Goal: Task Accomplishment & Management: Use online tool/utility

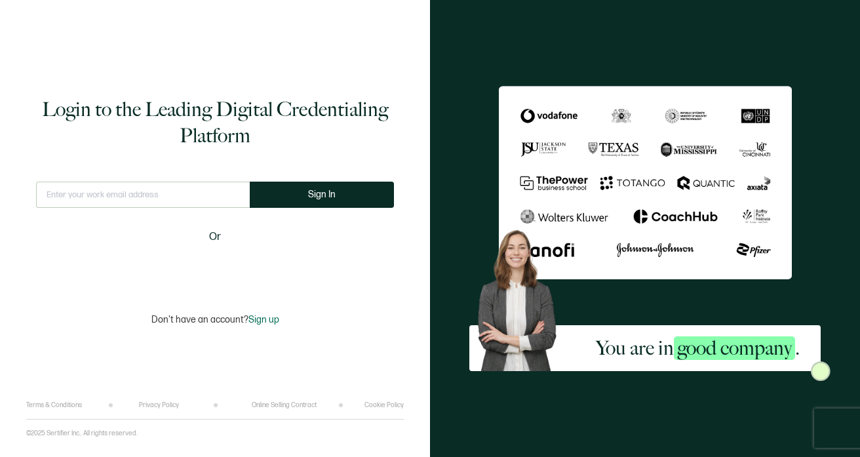
click at [161, 189] on input "text" at bounding box center [143, 195] width 214 height 26
type input "[EMAIL_ADDRESS][DOMAIN_NAME]"
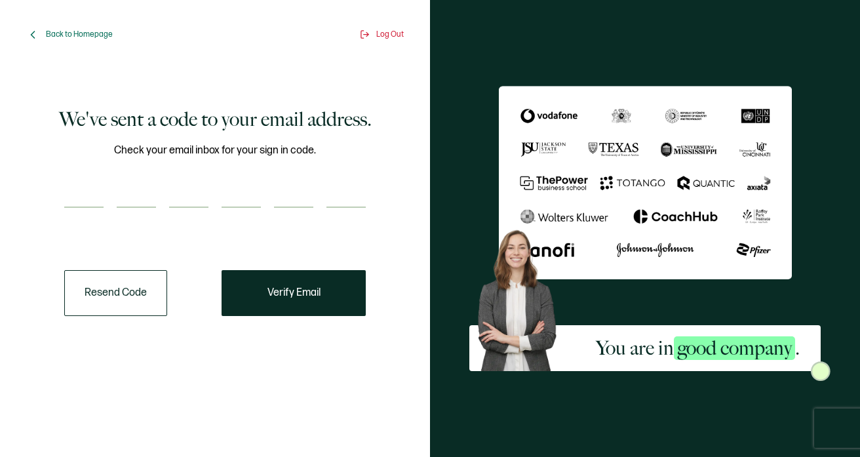
click at [100, 191] on input "number" at bounding box center [83, 195] width 39 height 26
paste input "3"
type input "3"
type input "5"
type input "0"
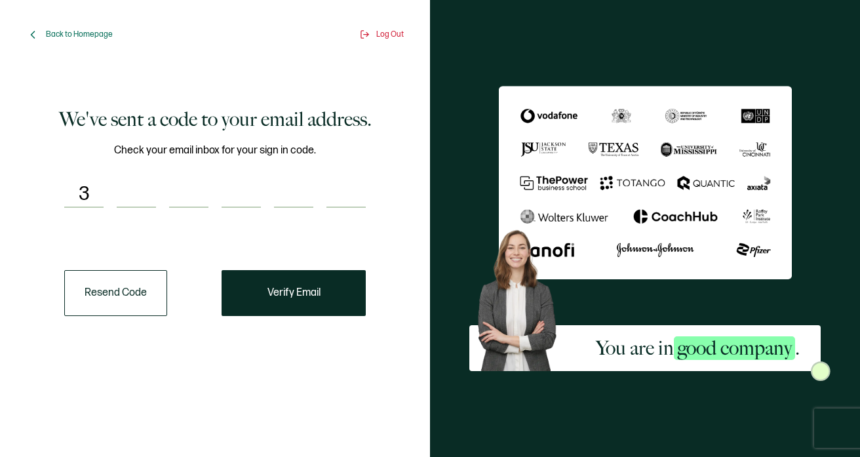
type input "0"
type input "5"
type input "1"
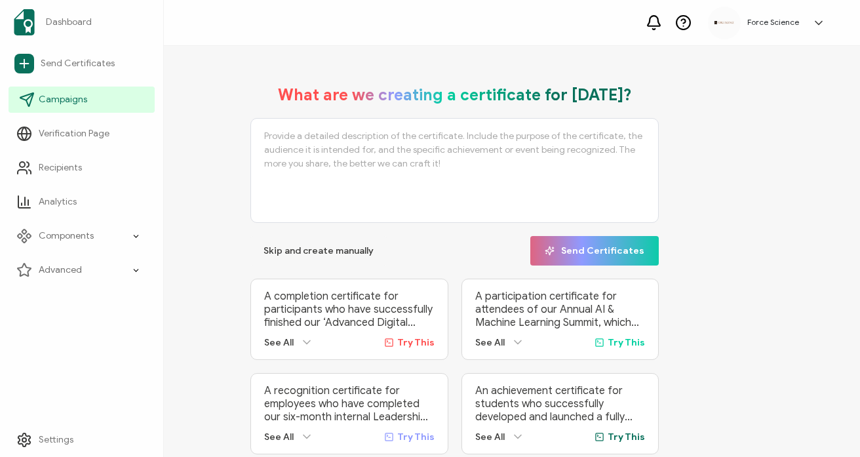
click at [50, 99] on span "Campaigns" at bounding box center [63, 99] width 48 height 13
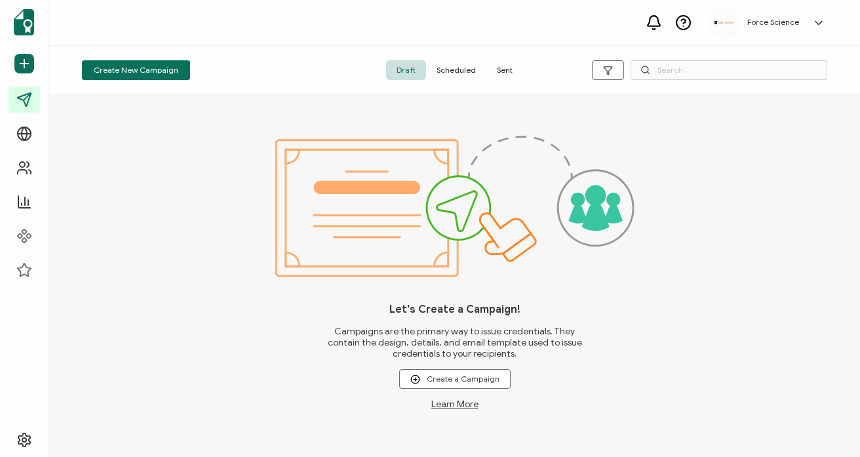
click at [507, 74] on span "Sent" at bounding box center [504, 70] width 37 height 20
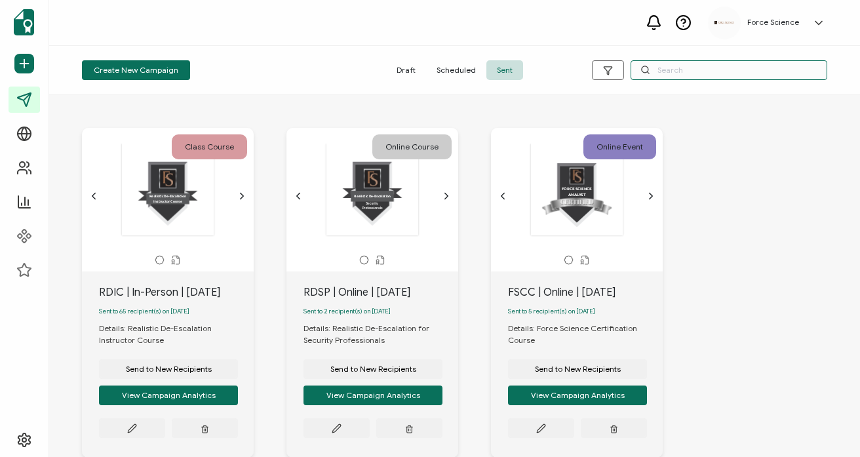
click at [684, 71] on input "text" at bounding box center [728, 70] width 197 height 20
type input "fscc"
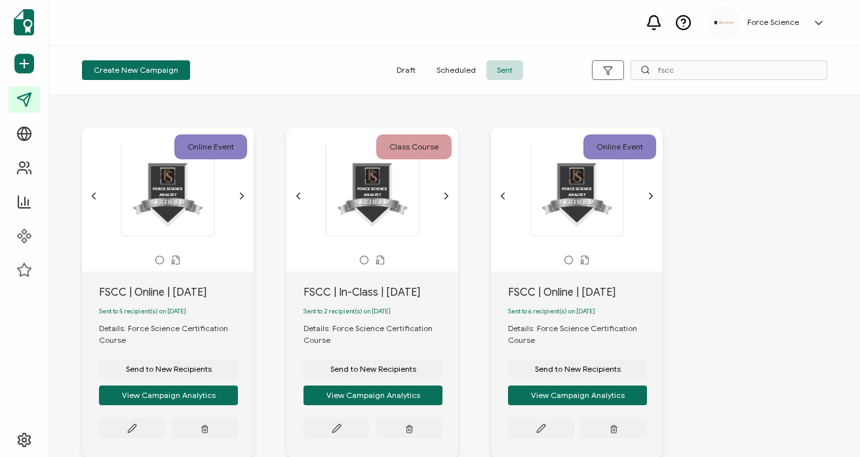
click at [150, 294] on div "FSCC | Online | [DATE]" at bounding box center [176, 292] width 155 height 16
copy div "FSCC | Online | [DATE]"
click at [191, 373] on span "Send to New Recipients" at bounding box center [169, 369] width 86 height 8
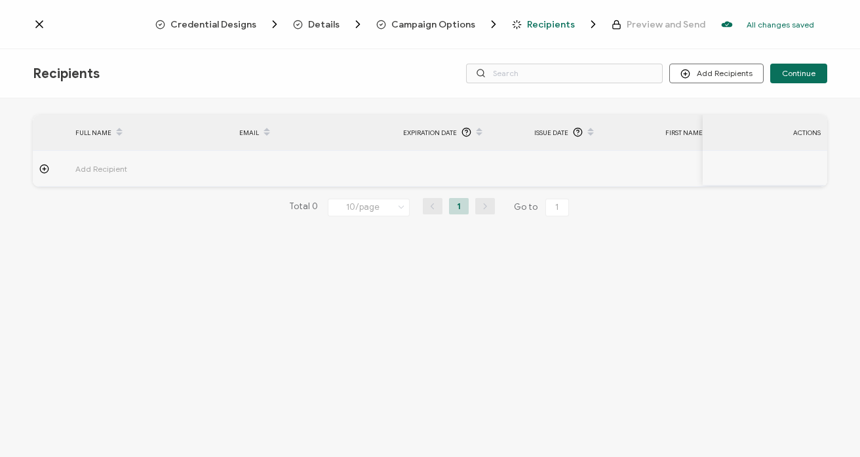
click at [415, 28] on span "Campaign Options" at bounding box center [433, 25] width 84 height 10
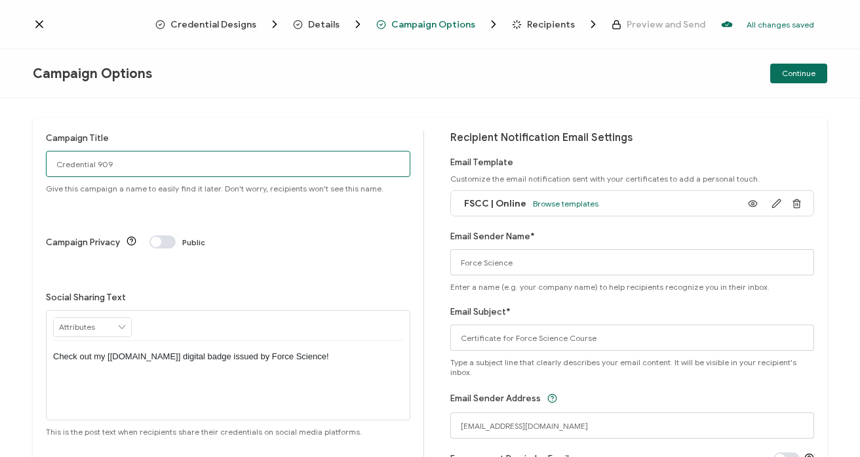
click at [126, 174] on input "Credential 909" at bounding box center [228, 164] width 364 height 26
paste input "FSCC | Online | Sept"
type input "FSCC | Online | [DATE]"
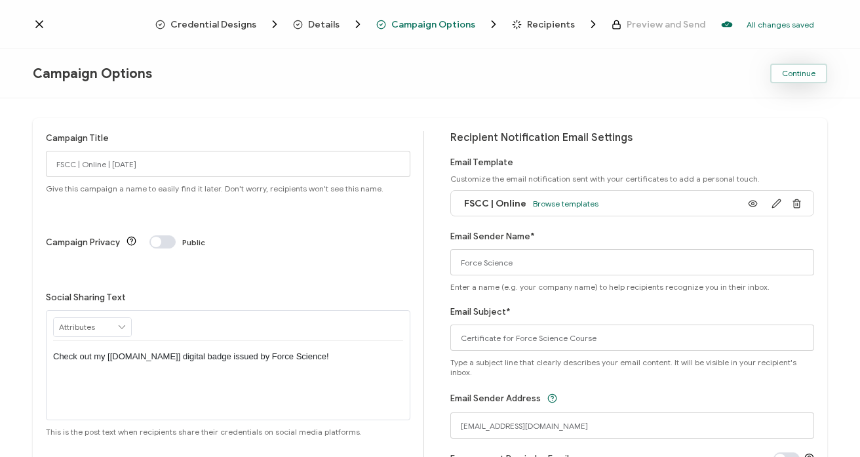
click at [791, 77] on span "Continue" at bounding box center [798, 73] width 33 height 8
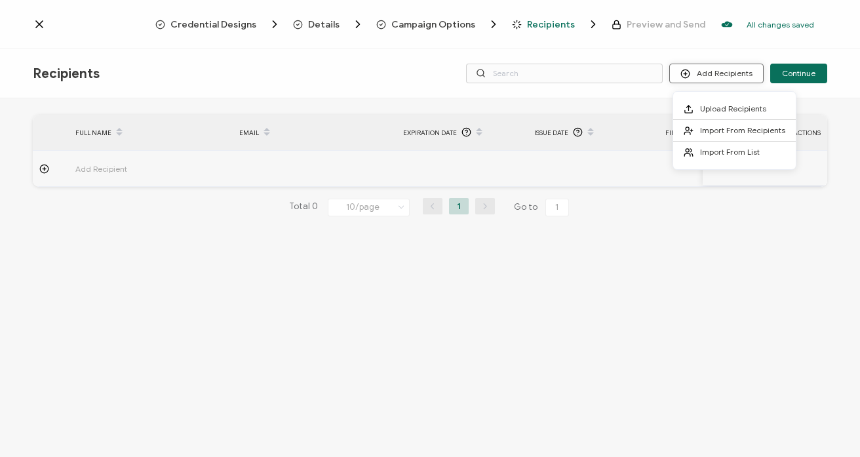
click at [717, 75] on button "Add Recipients" at bounding box center [716, 74] width 94 height 20
click at [735, 109] on span "Upload Recipients" at bounding box center [733, 109] width 66 height 10
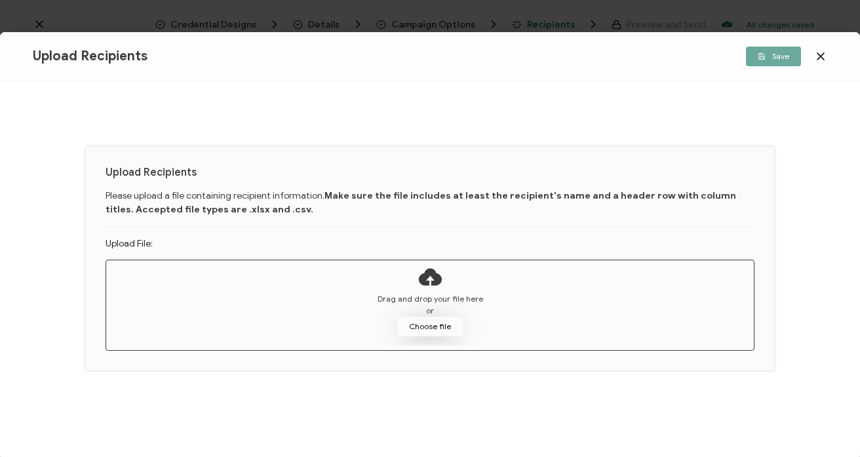
click at [432, 329] on button "Choose file" at bounding box center [430, 327] width 66 height 20
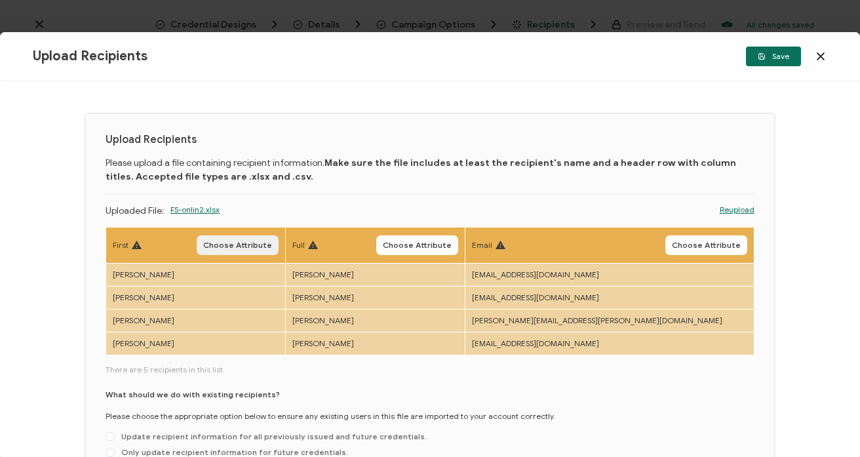
click at [269, 238] on button "Choose Attribute" at bounding box center [238, 245] width 82 height 20
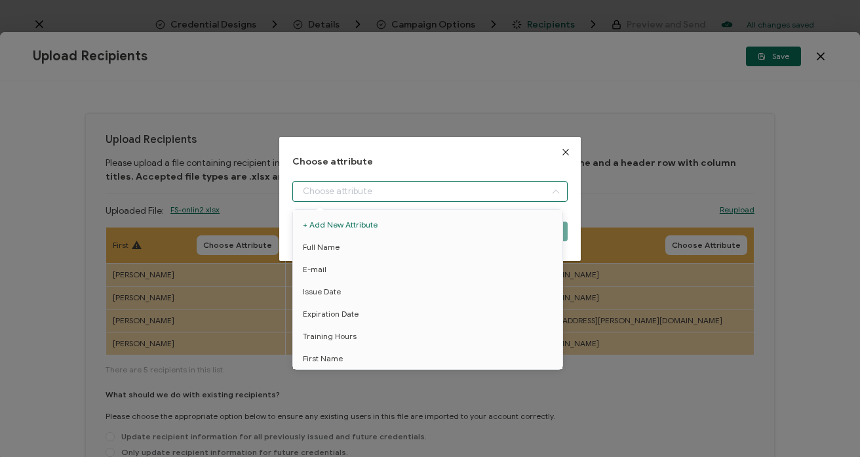
click at [402, 194] on input "dialog" at bounding box center [429, 191] width 275 height 21
click at [348, 353] on li "First Name" at bounding box center [430, 358] width 280 height 22
type input "First Name"
click at [348, 353] on body "Credential Designs Details Campaign Options Recipients Preview and Send All cha…" at bounding box center [430, 228] width 860 height 457
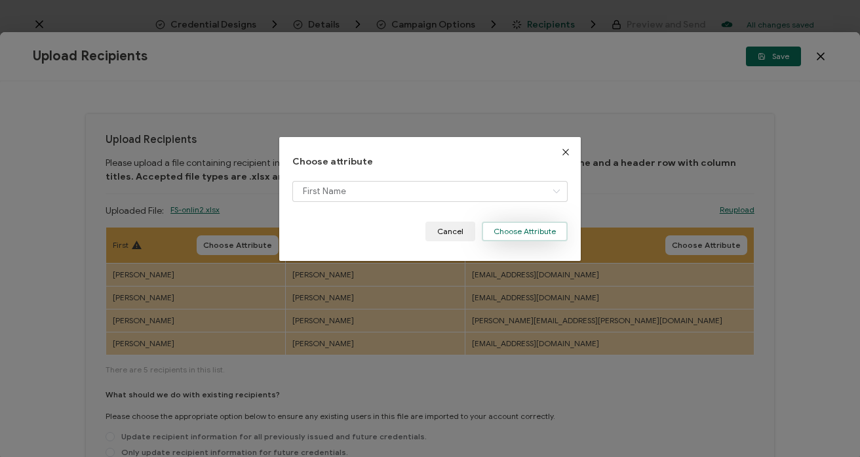
click at [507, 230] on button "Choose Attribute" at bounding box center [525, 232] width 86 height 20
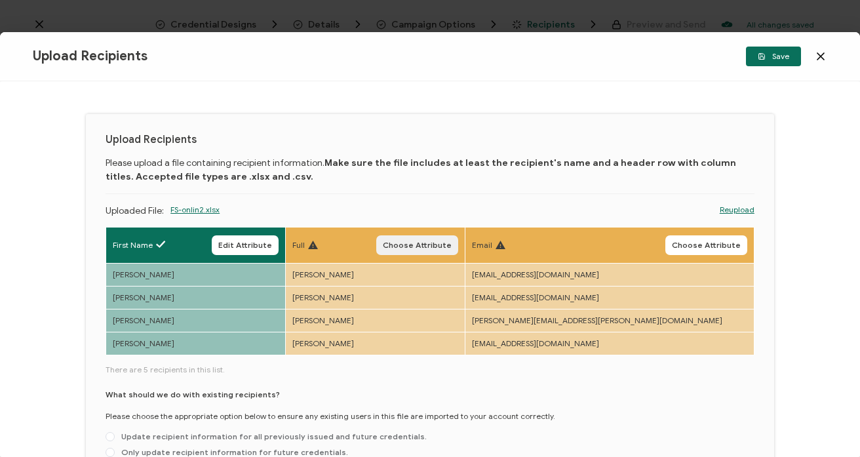
click at [452, 242] on span "Choose Attribute" at bounding box center [417, 245] width 69 height 8
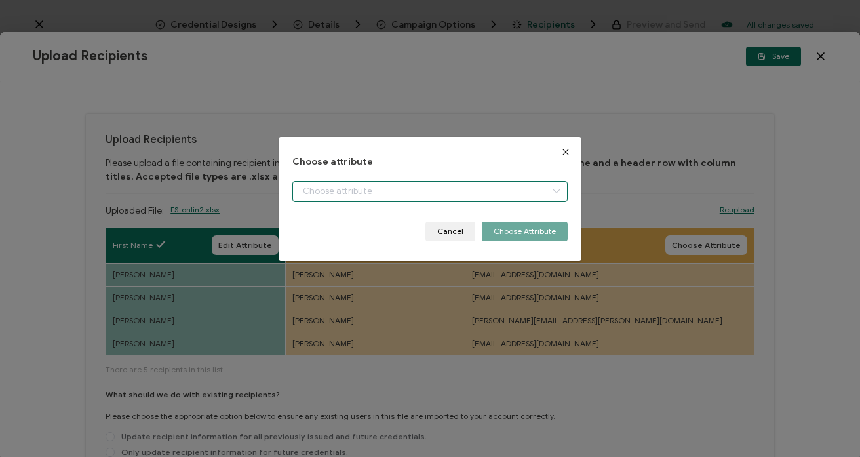
click at [331, 188] on input "dialog" at bounding box center [429, 191] width 275 height 21
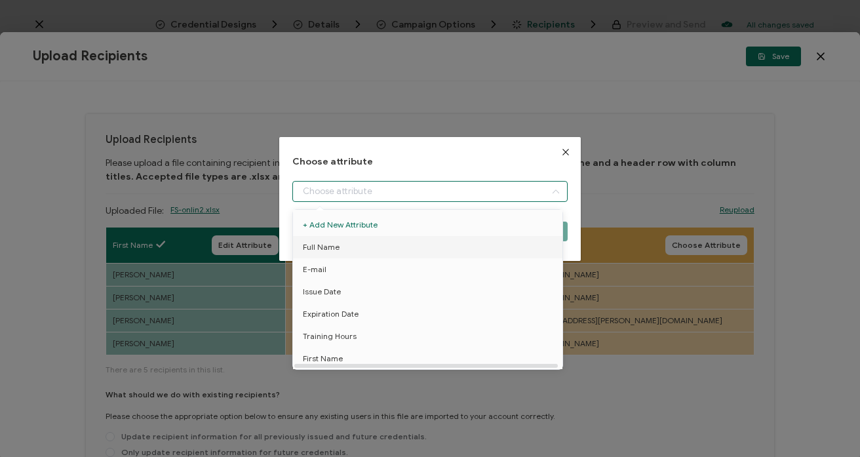
click at [334, 249] on span "Full Name" at bounding box center [321, 247] width 37 height 22
type input "Full Name"
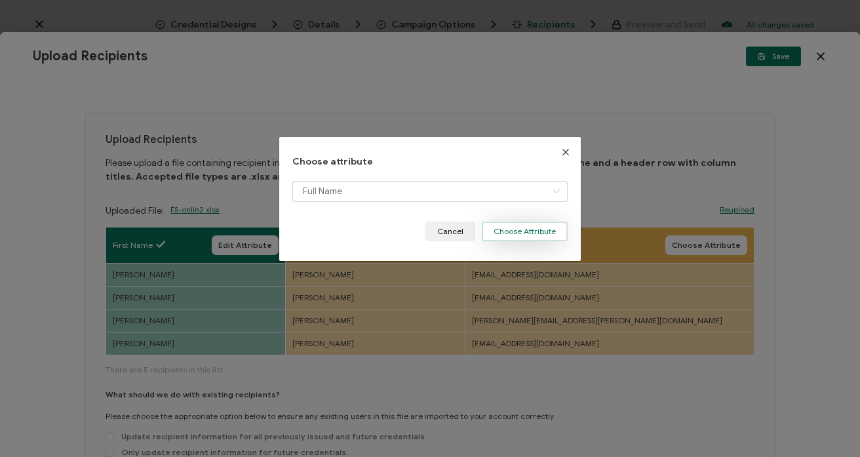
click at [507, 230] on button "Choose Attribute" at bounding box center [525, 232] width 86 height 20
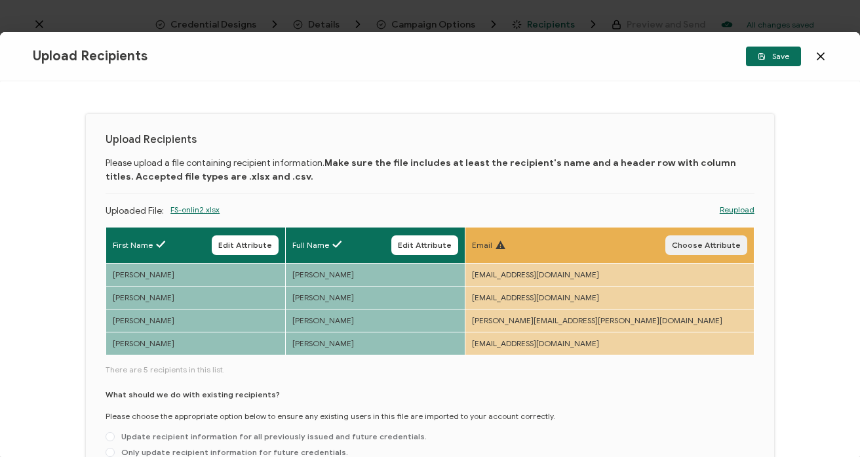
click at [690, 241] on span "Choose Attribute" at bounding box center [706, 245] width 69 height 8
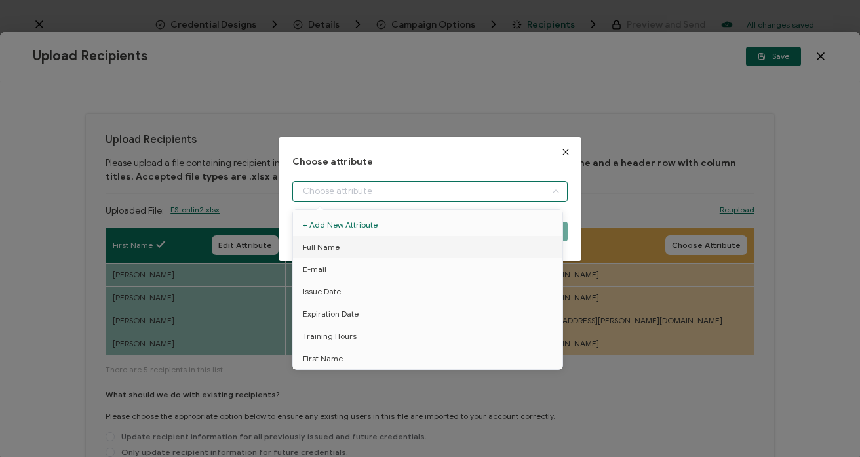
click at [364, 192] on input "dialog" at bounding box center [429, 191] width 275 height 21
click at [339, 265] on li "E-mail" at bounding box center [430, 269] width 280 height 22
type input "E-mail"
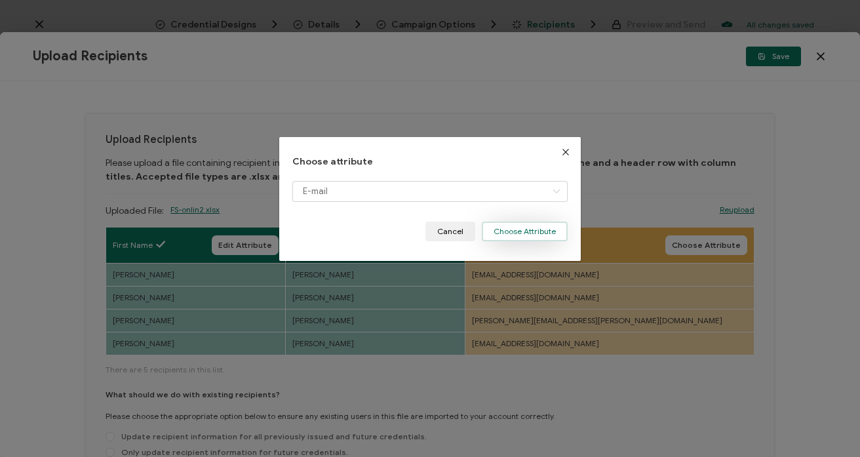
click at [503, 228] on button "Choose Attribute" at bounding box center [525, 232] width 86 height 20
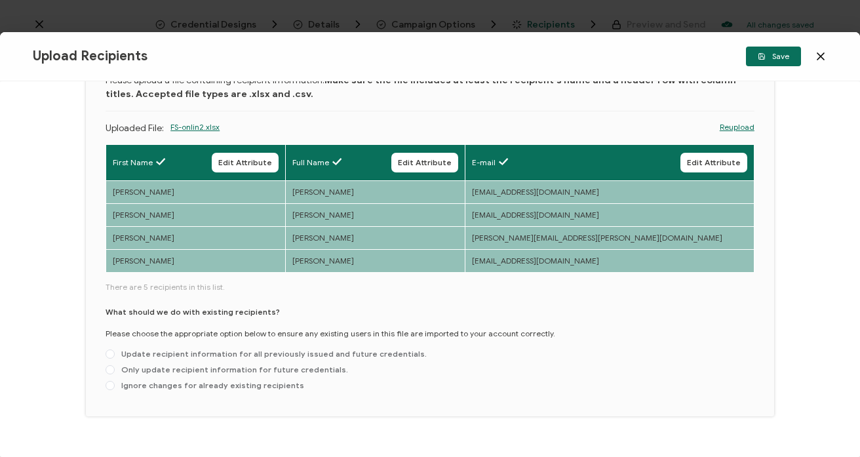
scroll to position [107, 0]
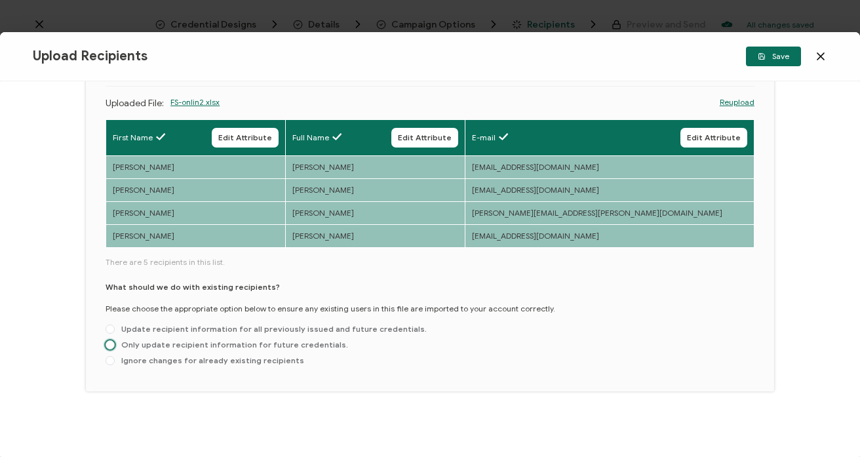
click at [213, 340] on span "Only update recipient information for future credentials." at bounding box center [231, 344] width 233 height 10
click at [115, 340] on input "Only update recipient information for future credentials." at bounding box center [110, 345] width 9 height 10
radio input "true"
click at [777, 64] on button "Save" at bounding box center [773, 57] width 55 height 20
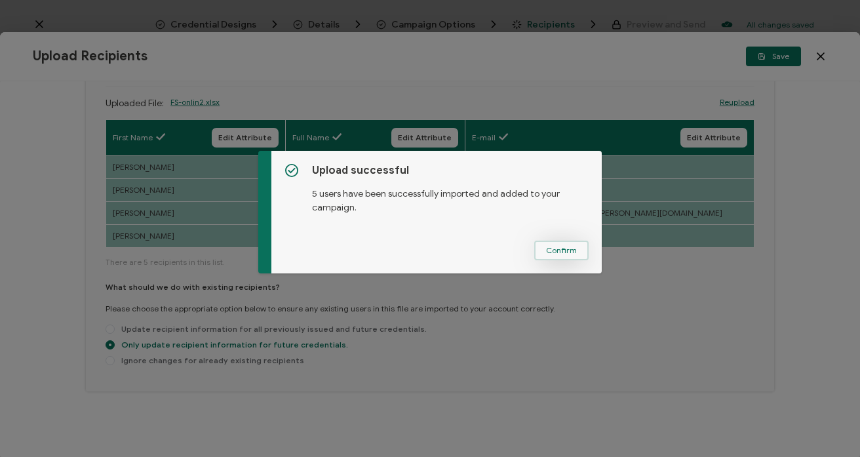
click at [565, 257] on button "Confirm" at bounding box center [561, 251] width 54 height 20
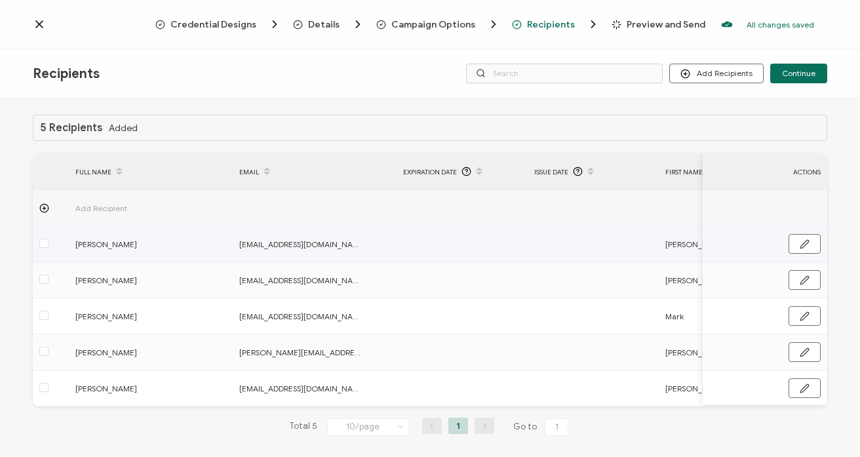
scroll to position [14, 0]
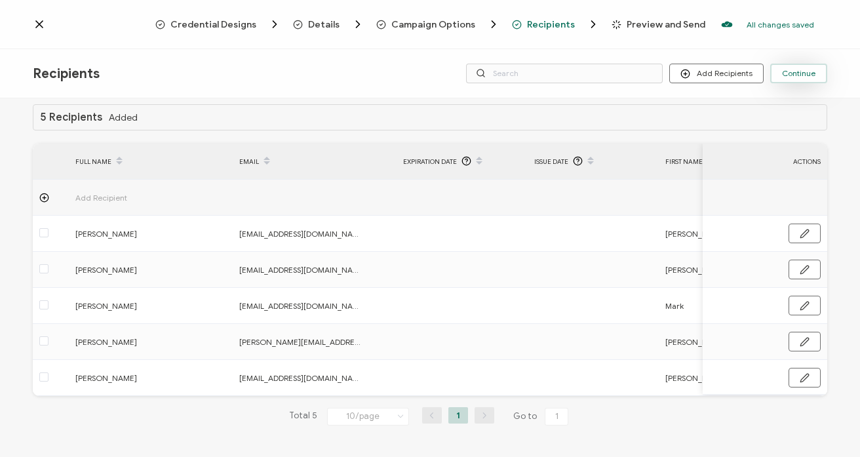
click at [795, 73] on span "Continue" at bounding box center [798, 73] width 33 height 8
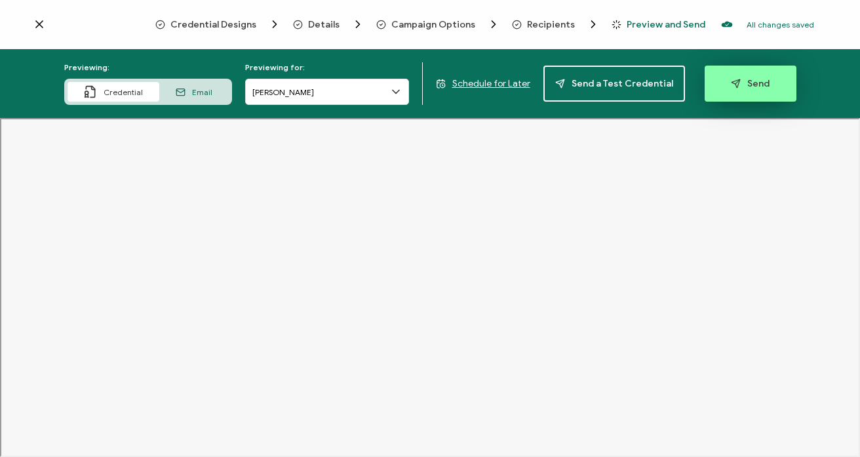
click at [741, 85] on span "Send" at bounding box center [750, 84] width 39 height 10
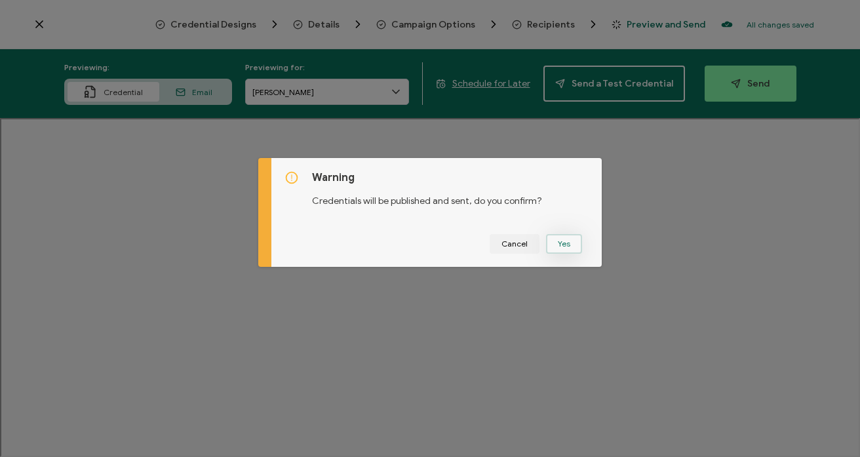
click at [566, 248] on button "Yes" at bounding box center [564, 244] width 36 height 20
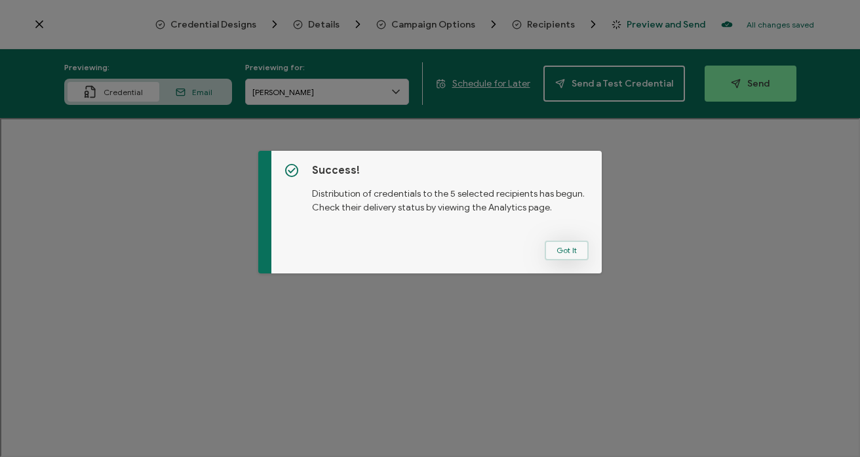
click at [579, 250] on button "Got It" at bounding box center [567, 251] width 44 height 20
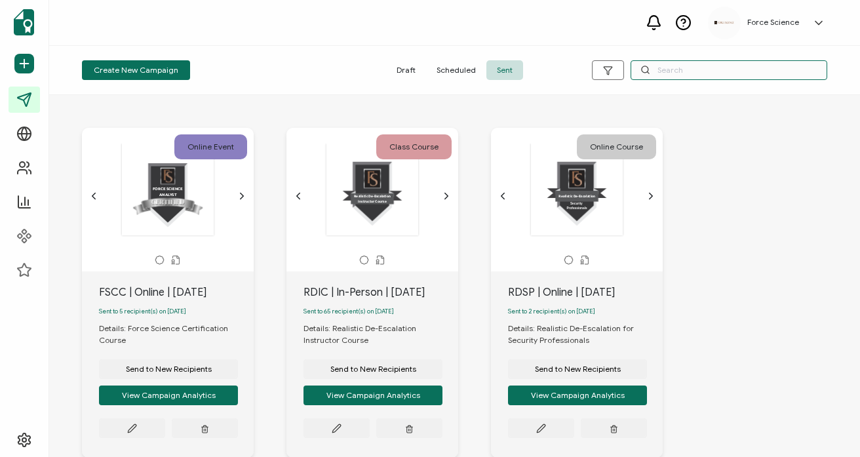
click at [690, 70] on input "text" at bounding box center [728, 70] width 197 height 20
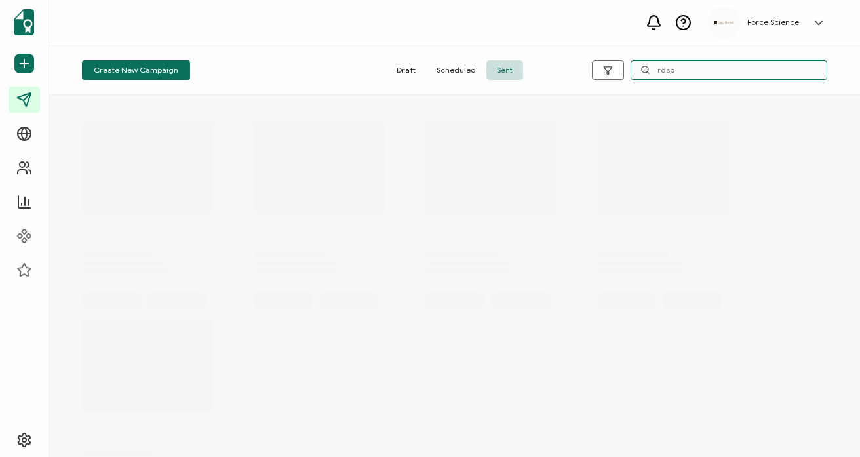
type input "rdsp"
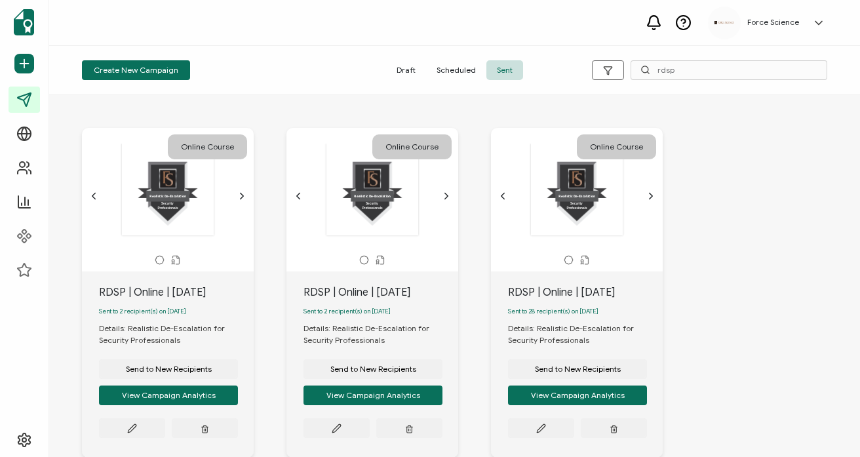
click at [138, 286] on div "RDSP | Online | [DATE]" at bounding box center [176, 292] width 155 height 16
copy div "RDSP | Online | [DATE]"
click at [165, 372] on span "Send to New Recipients" at bounding box center [169, 369] width 86 height 8
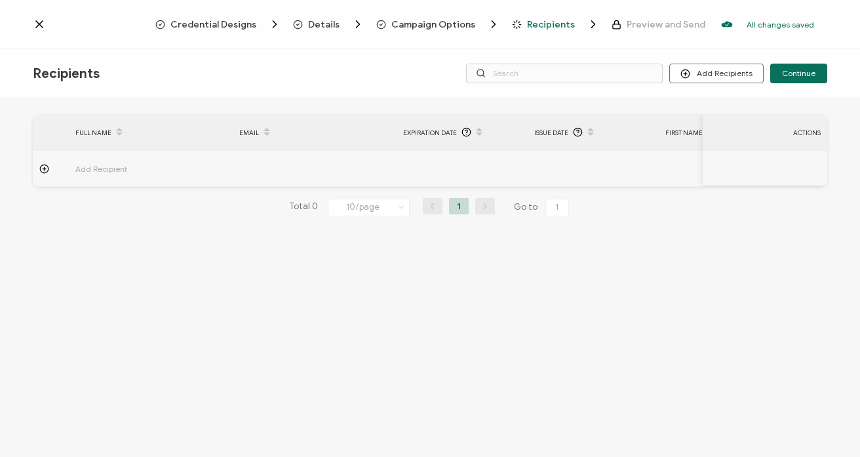
click at [429, 24] on span "Campaign Options" at bounding box center [433, 25] width 84 height 10
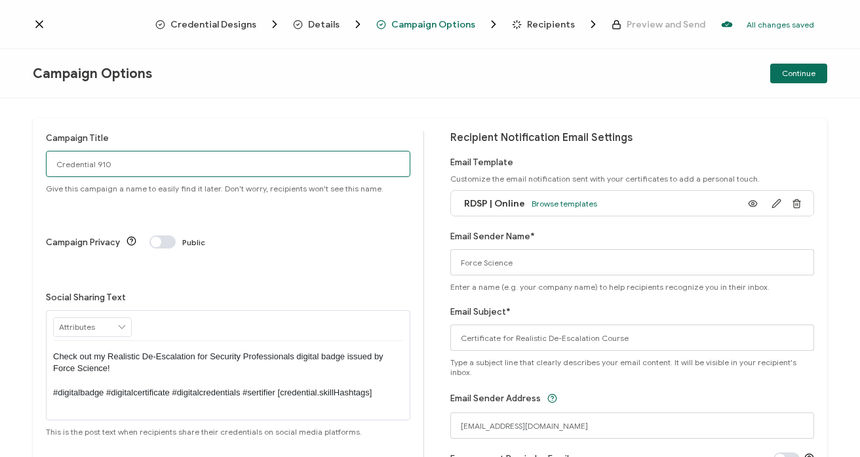
click at [169, 176] on input "Credential 910" at bounding box center [228, 164] width 364 height 26
click at [169, 174] on input "Credential 910" at bounding box center [228, 164] width 364 height 26
paste input "RDSP | Online | [DATE]"
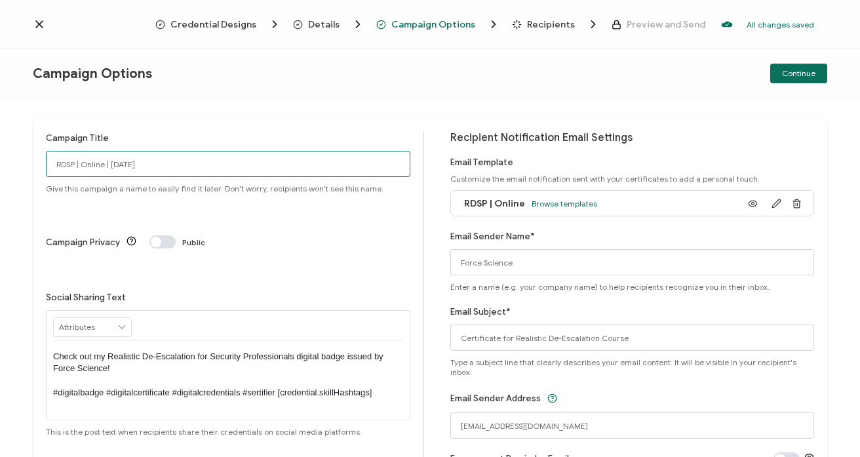
type input "RDSP | Online | [DATE]"
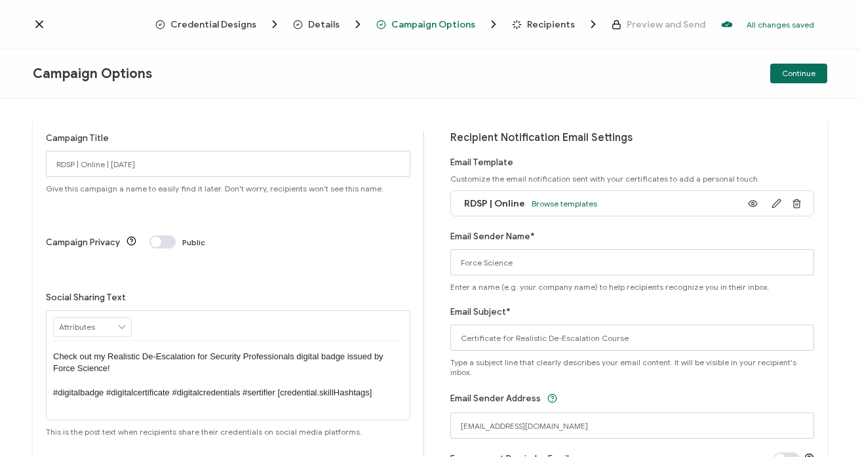
click at [337, 351] on p "Check out my Realistic De-Escalation for Security Professionals digital badge i…" at bounding box center [228, 375] width 350 height 48
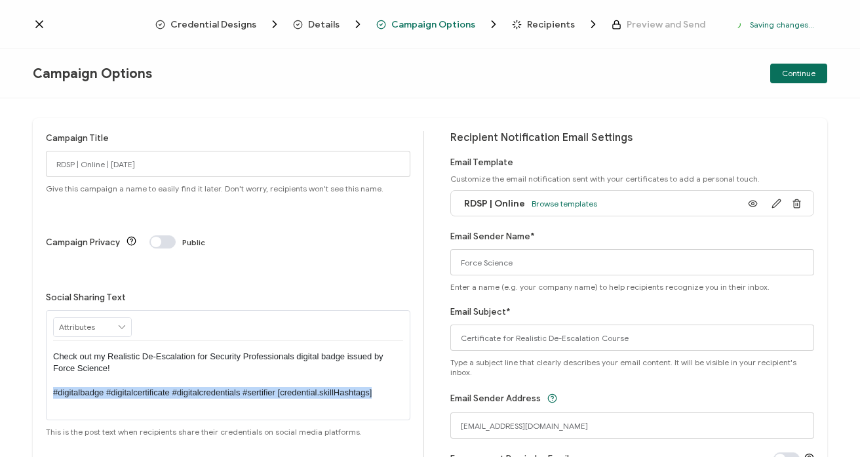
click at [337, 351] on p "Check out my Realistic De-Escalation for Security Professionals digital badge i…" at bounding box center [228, 375] width 350 height 48
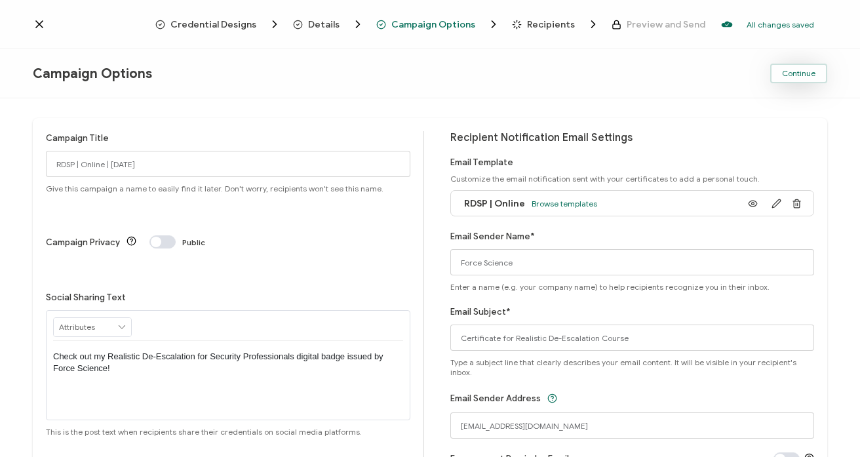
click at [801, 73] on span "Continue" at bounding box center [798, 73] width 33 height 8
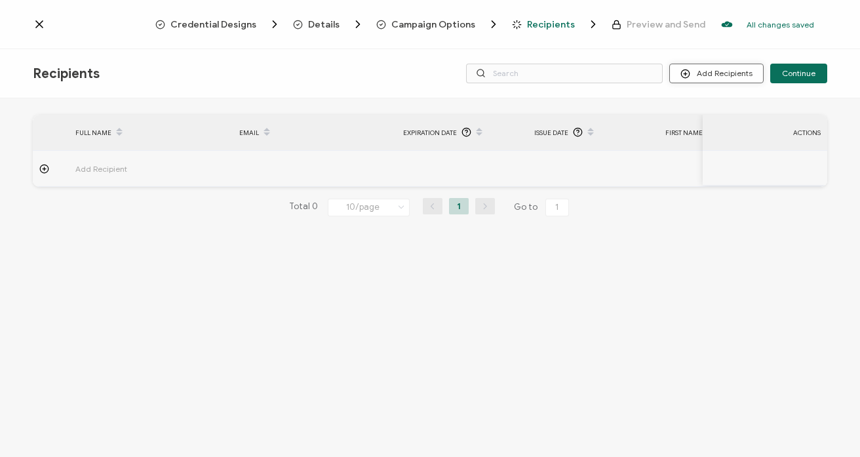
click at [701, 78] on button "Add Recipients" at bounding box center [716, 74] width 94 height 20
click at [707, 109] on span "Upload Recipients" at bounding box center [733, 109] width 66 height 10
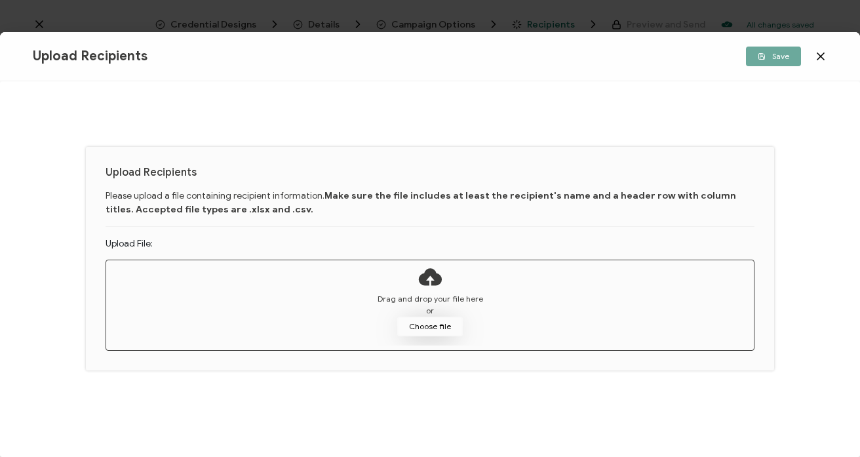
click at [436, 326] on button "Choose file" at bounding box center [430, 327] width 66 height 20
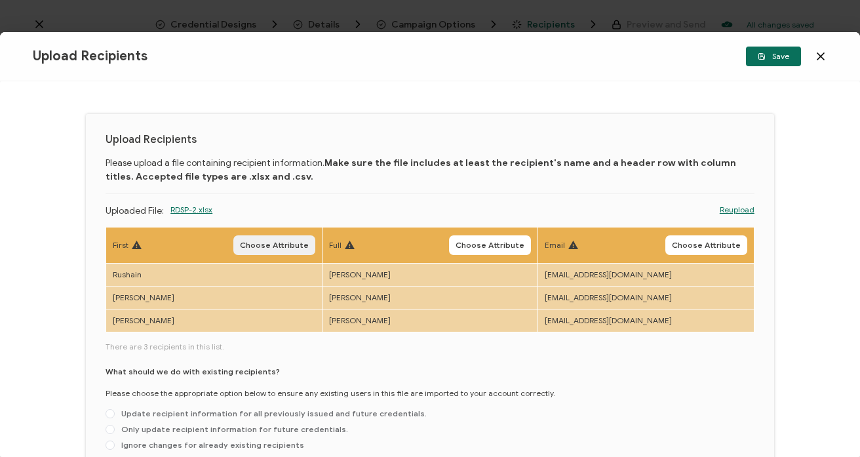
click at [286, 244] on span "Choose Attribute" at bounding box center [274, 245] width 69 height 8
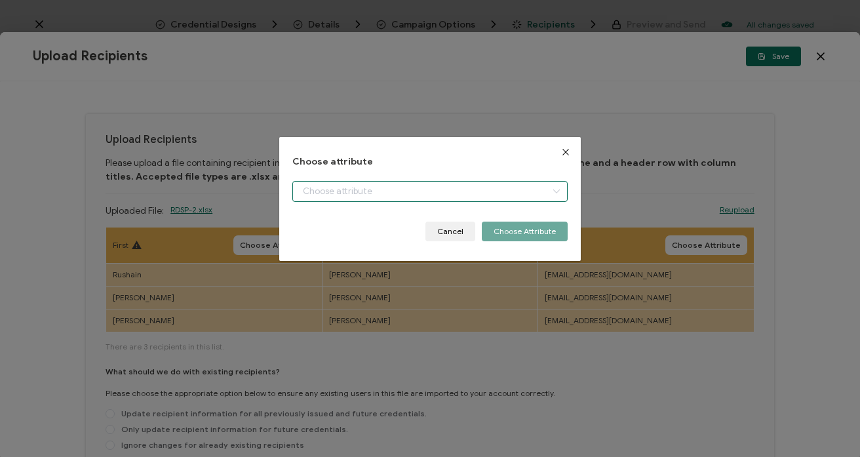
click at [374, 189] on input "dialog" at bounding box center [429, 191] width 275 height 21
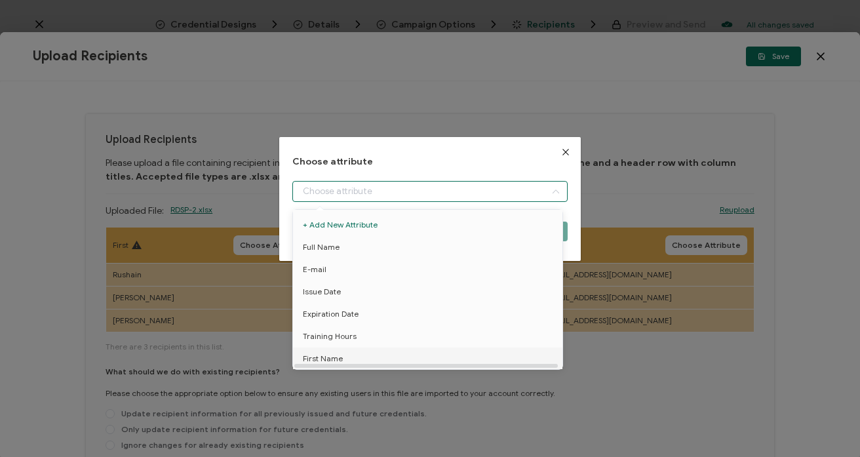
click at [348, 359] on li "First Name" at bounding box center [430, 358] width 280 height 22
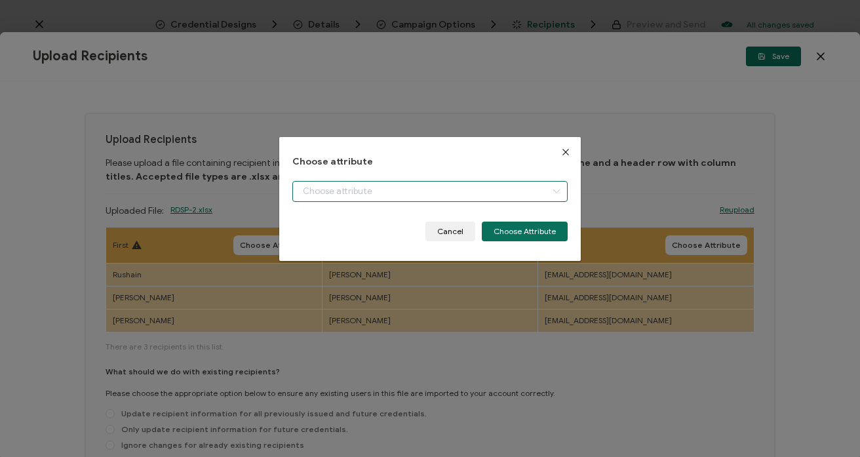
type input "First Name"
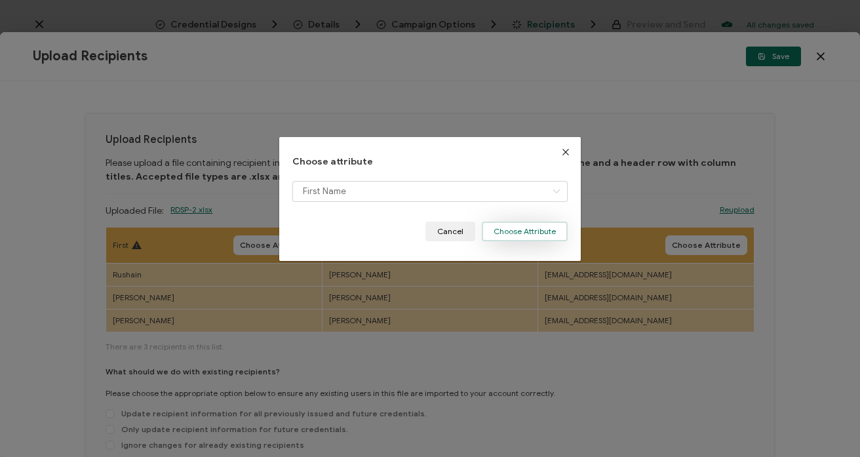
click at [512, 231] on button "Choose Attribute" at bounding box center [525, 232] width 86 height 20
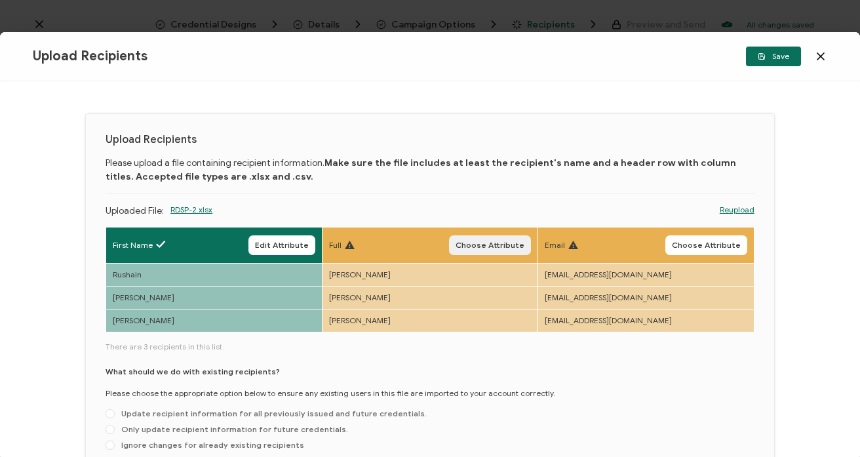
click at [484, 241] on span "Choose Attribute" at bounding box center [489, 245] width 69 height 8
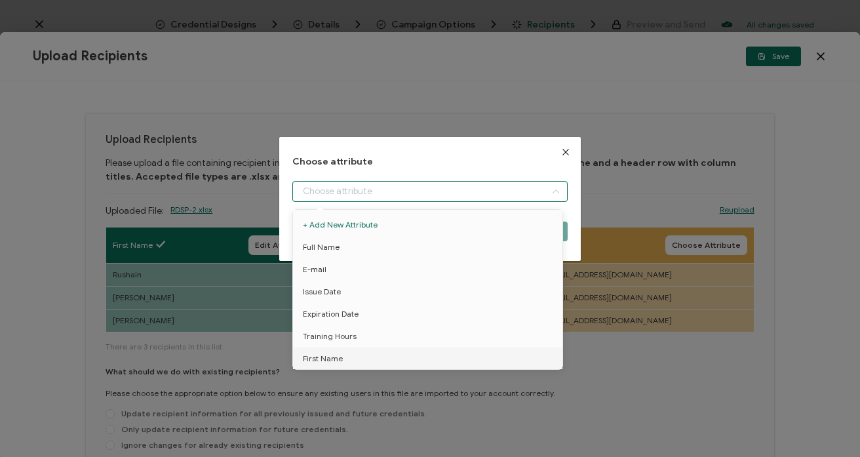
click at [358, 196] on input "dialog" at bounding box center [429, 191] width 275 height 21
click at [347, 248] on li "Full Name" at bounding box center [430, 247] width 280 height 22
type input "Full Name"
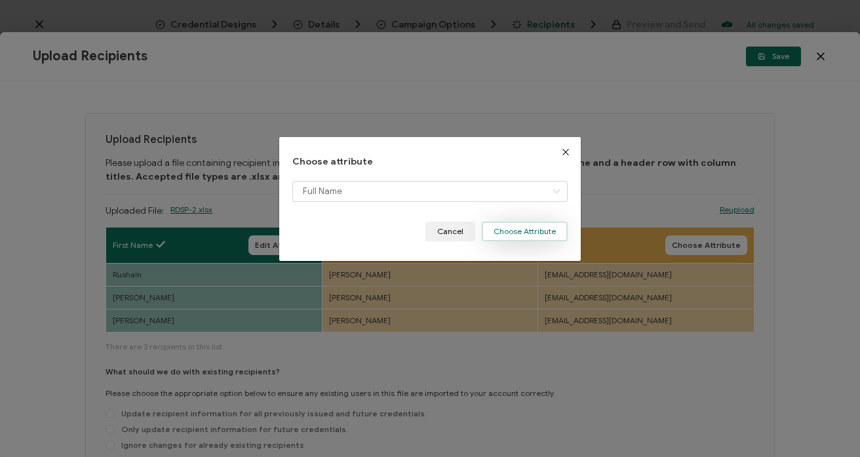
click at [508, 229] on button "Choose Attribute" at bounding box center [525, 232] width 86 height 20
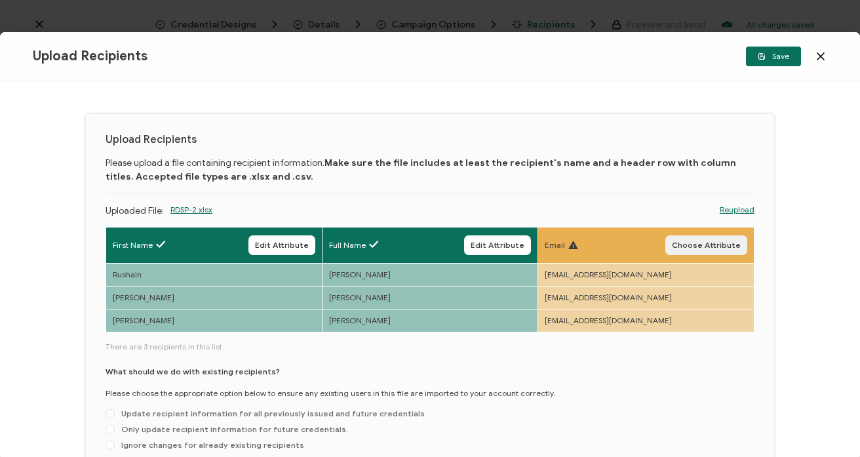
click at [706, 246] on span "Choose Attribute" at bounding box center [706, 245] width 69 height 8
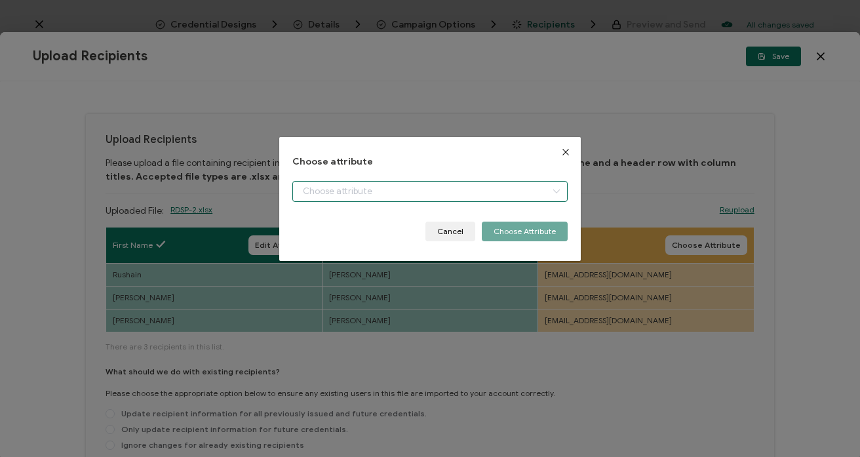
click at [330, 192] on input "dialog" at bounding box center [429, 191] width 275 height 21
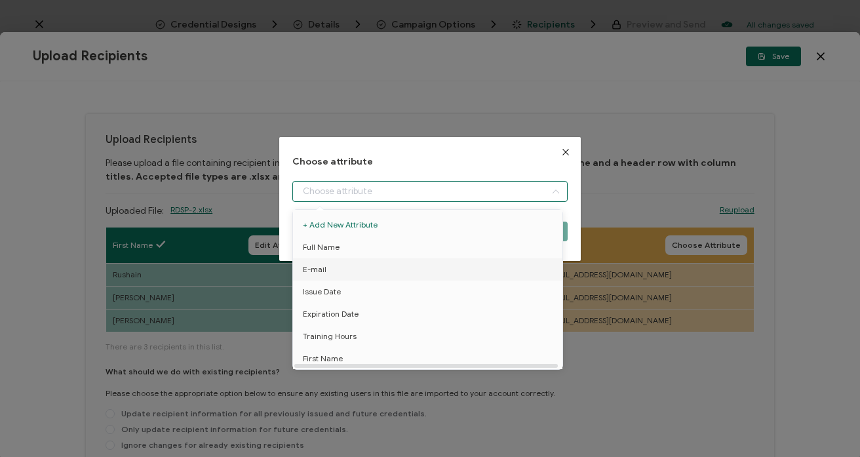
click at [330, 267] on li "E-mail" at bounding box center [430, 269] width 280 height 22
type input "E-mail"
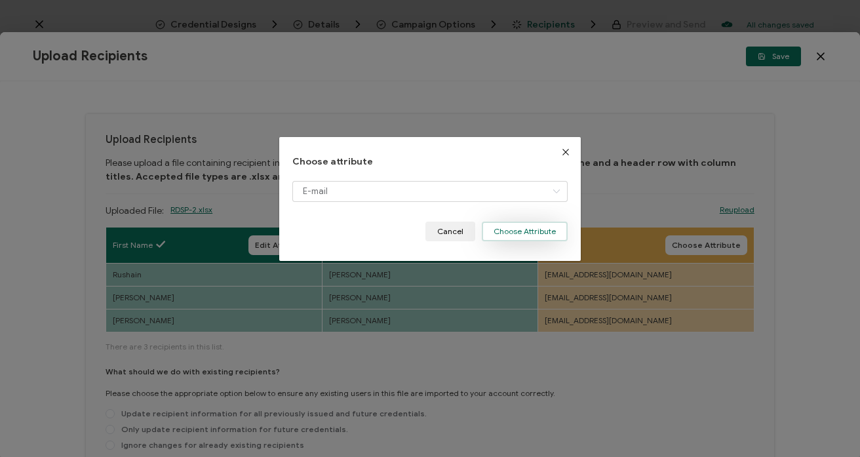
click at [506, 225] on button "Choose Attribute" at bounding box center [525, 232] width 86 height 20
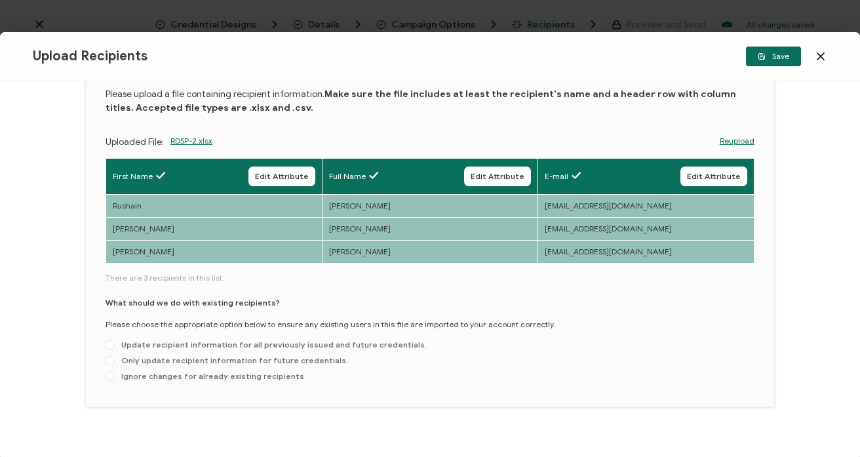
scroll to position [85, 0]
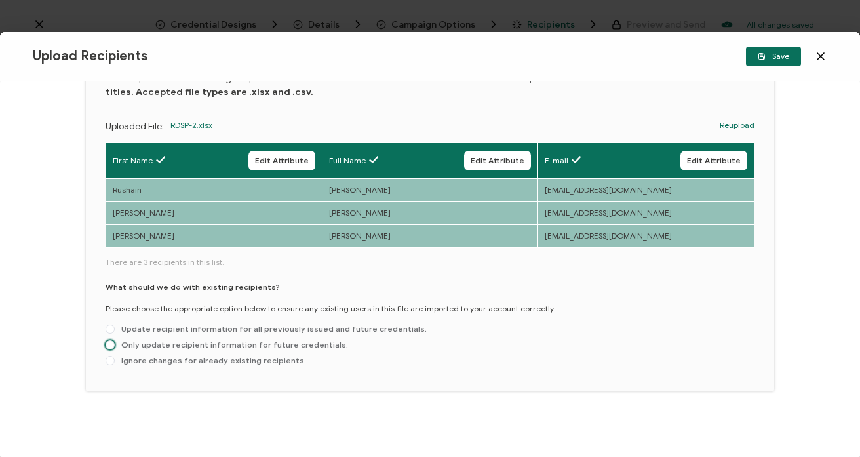
click at [137, 342] on span "Only update recipient information for future credentials." at bounding box center [231, 344] width 233 height 10
click at [115, 342] on input "Only update recipient information for future credentials." at bounding box center [110, 345] width 9 height 10
radio input "true"
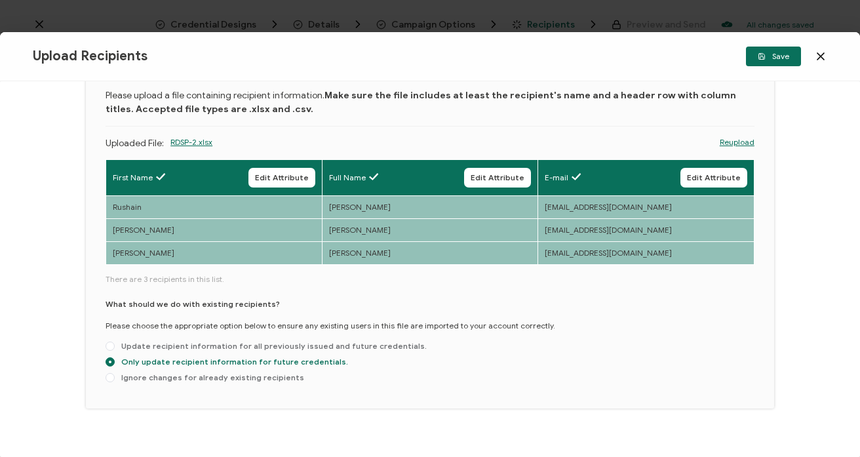
scroll to position [46, 0]
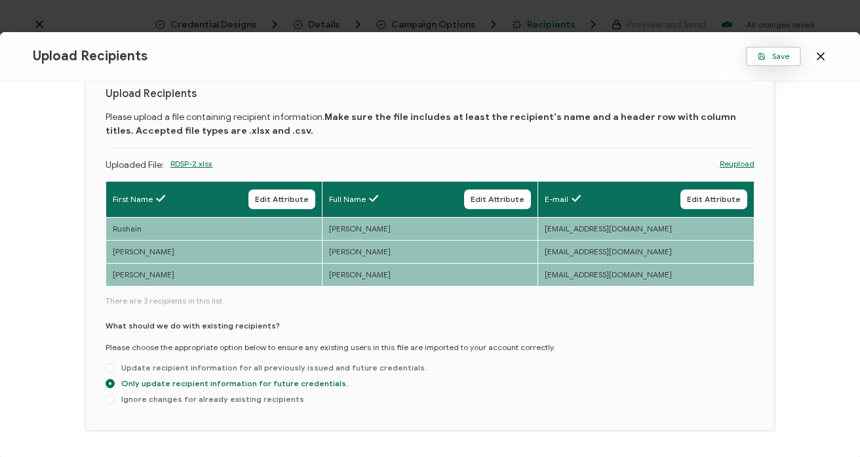
click at [770, 58] on span "Save" at bounding box center [773, 56] width 31 height 8
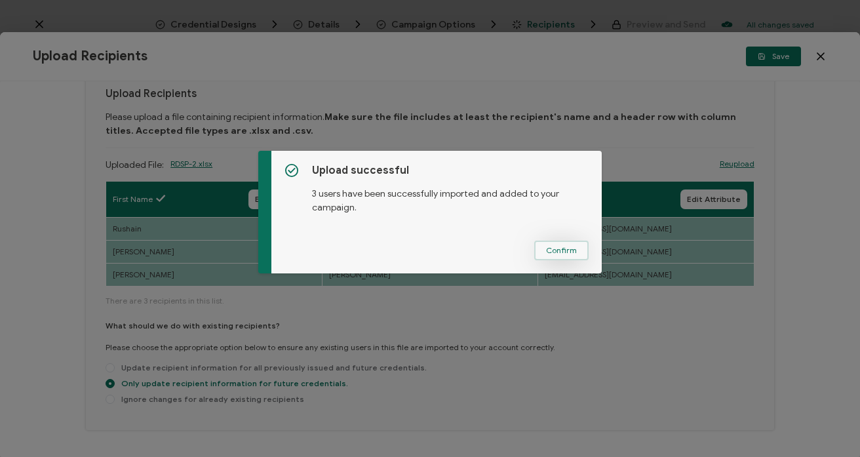
click at [562, 246] on span "Confirm" at bounding box center [561, 250] width 31 height 8
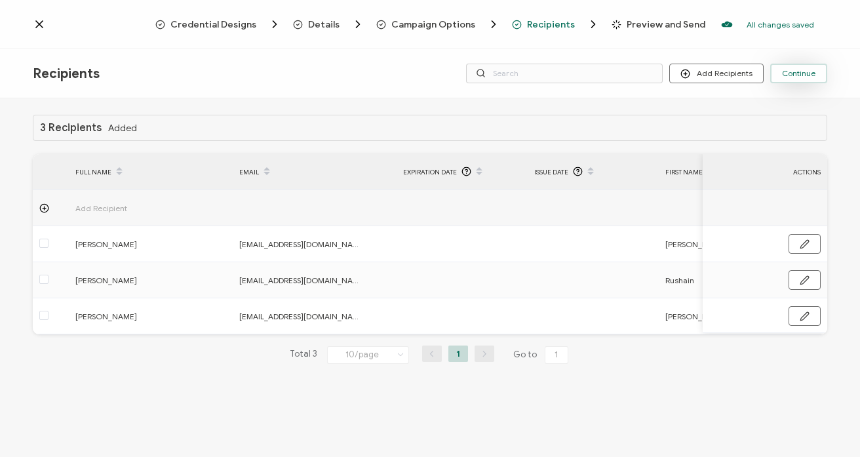
click at [783, 73] on span "Continue" at bounding box center [798, 73] width 33 height 8
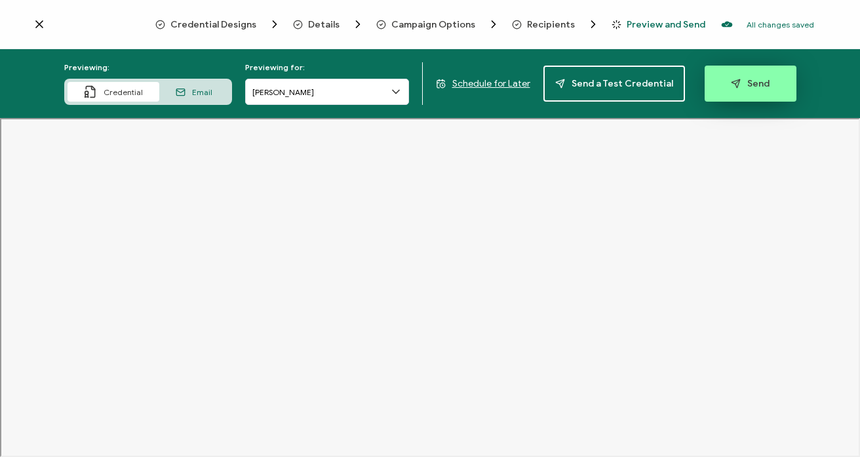
click at [758, 81] on span "Send" at bounding box center [750, 84] width 39 height 10
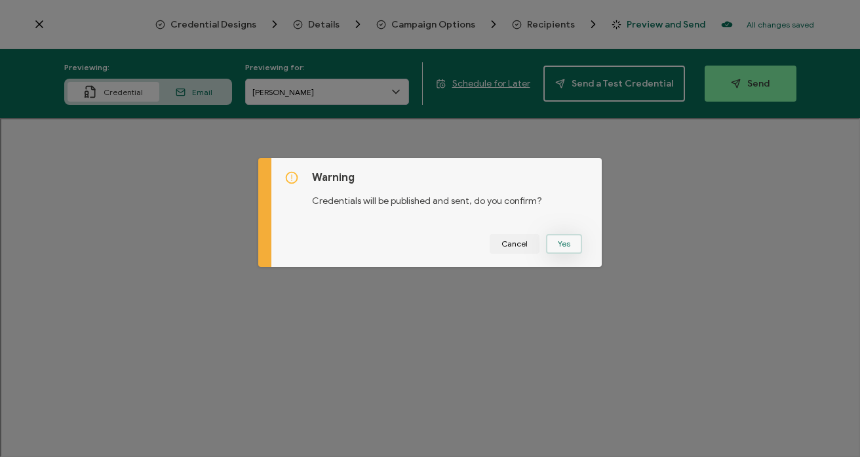
click at [571, 248] on button "Yes" at bounding box center [564, 244] width 36 height 20
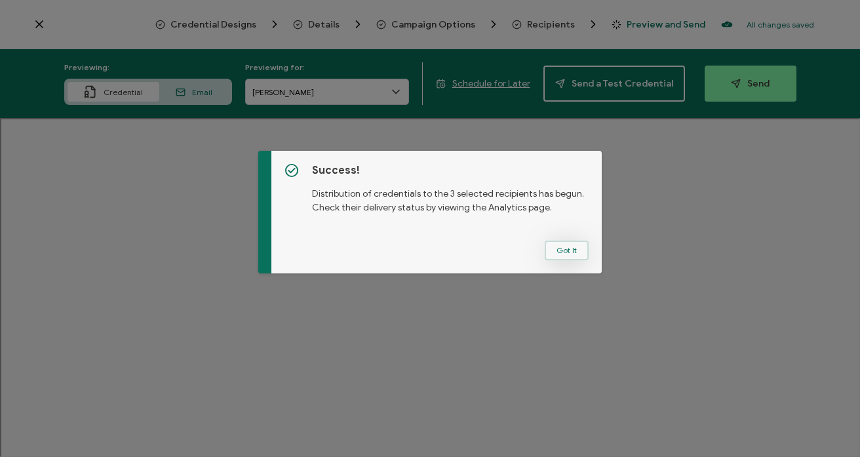
click at [560, 248] on button "Got It" at bounding box center [567, 251] width 44 height 20
